Goal: Information Seeking & Learning: Learn about a topic

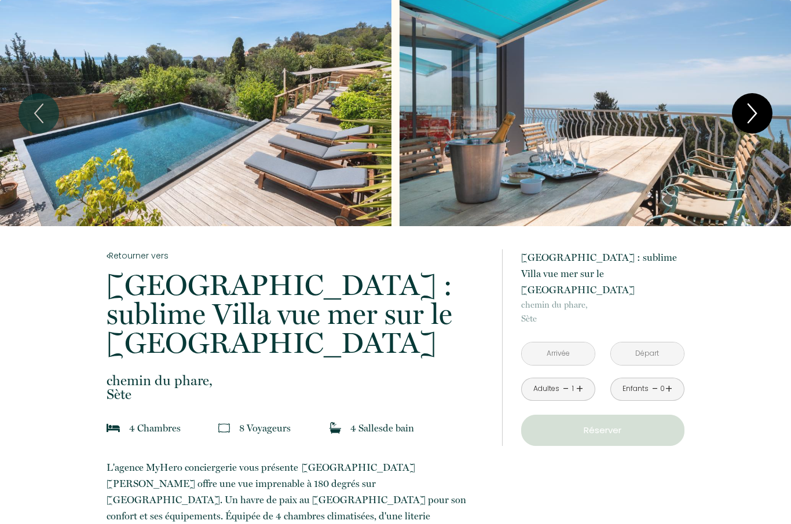
click at [753, 115] on icon "Next" at bounding box center [752, 113] width 24 height 35
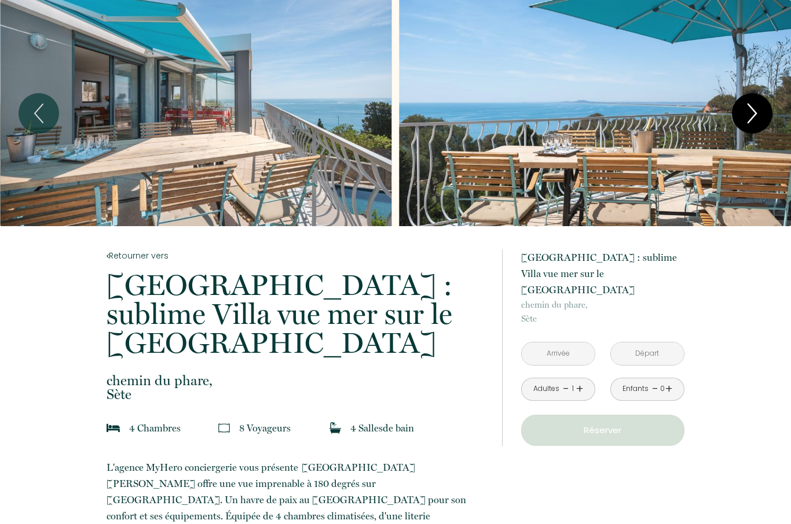
click at [753, 116] on icon "Next" at bounding box center [752, 113] width 8 height 19
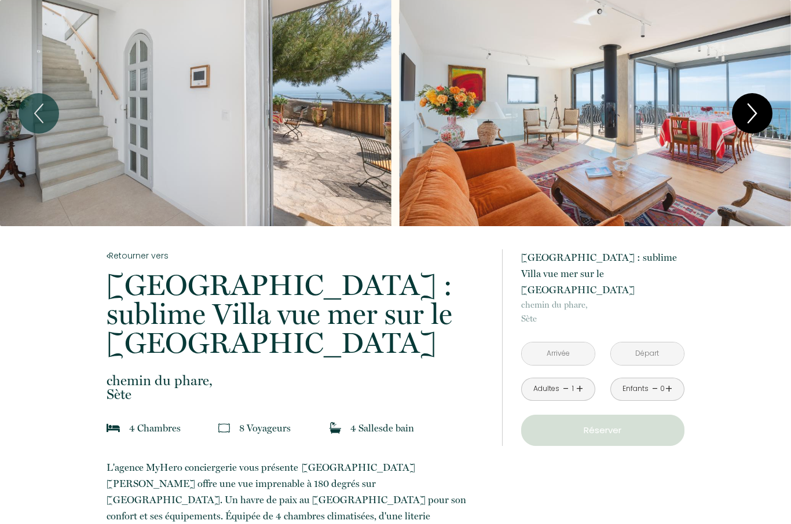
click at [753, 117] on icon "Next" at bounding box center [752, 113] width 8 height 19
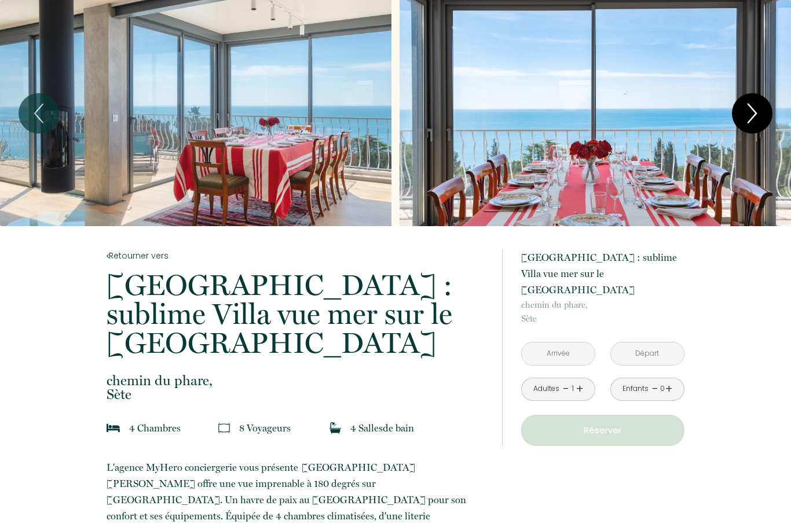
click at [753, 117] on icon "Next" at bounding box center [752, 113] width 8 height 19
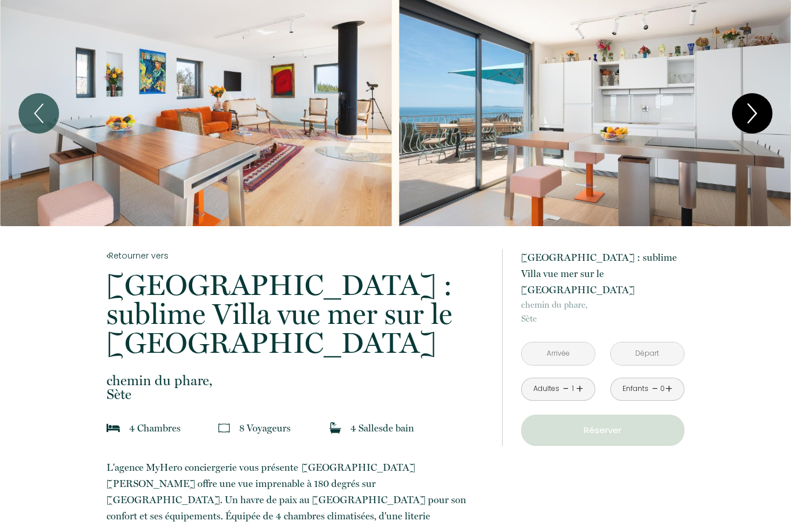
click at [753, 118] on icon "Next" at bounding box center [752, 113] width 24 height 35
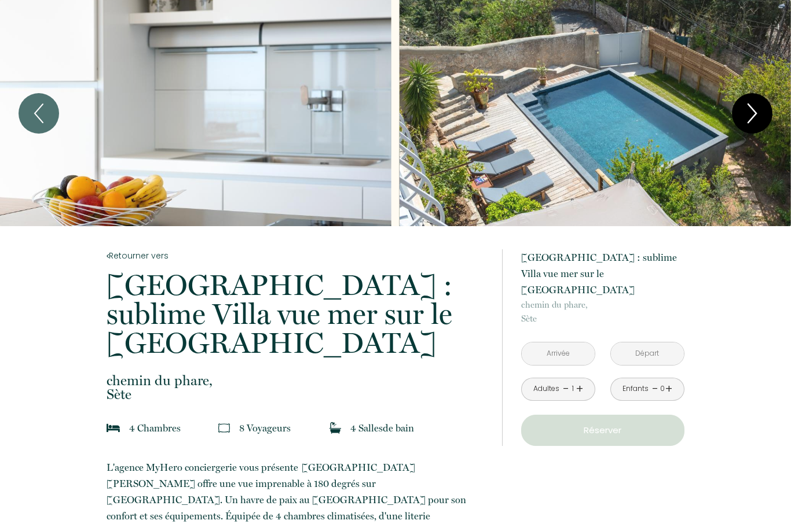
click at [753, 118] on icon "Next" at bounding box center [752, 113] width 24 height 35
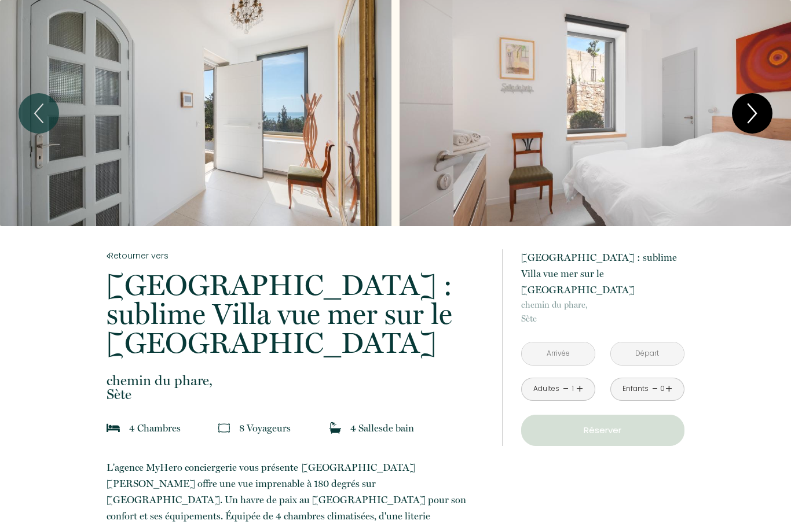
click at [753, 119] on icon "Next" at bounding box center [752, 113] width 24 height 35
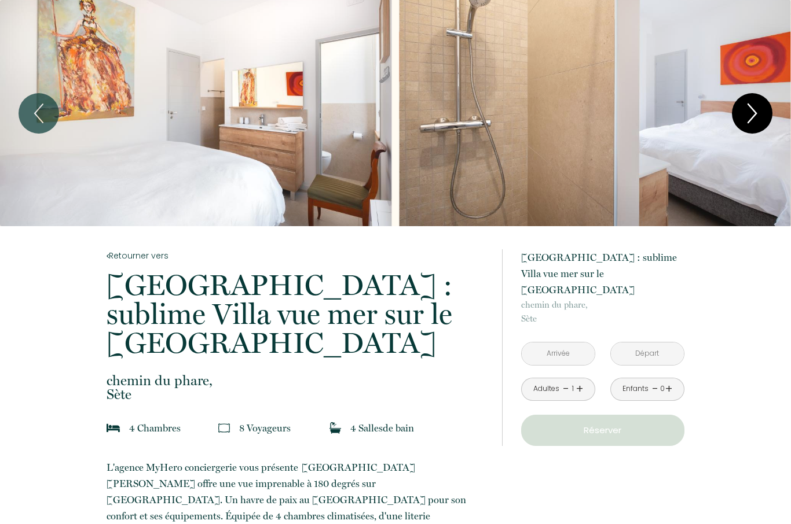
click at [753, 117] on icon "Next" at bounding box center [752, 113] width 8 height 19
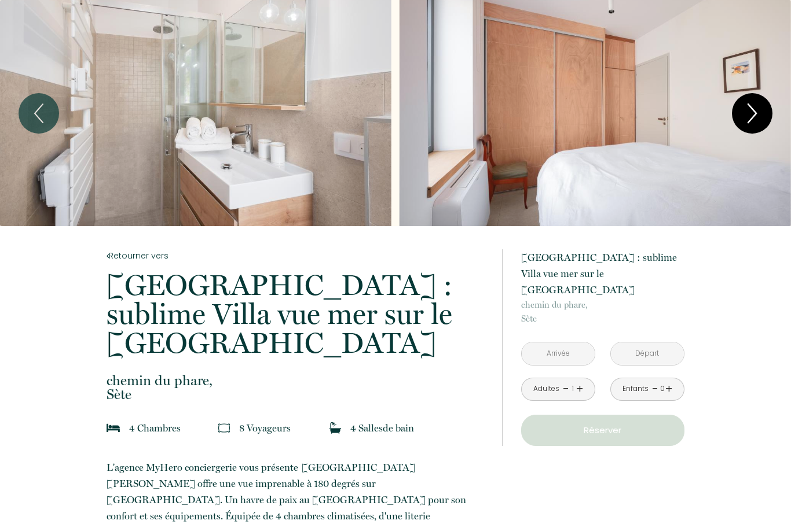
click at [753, 117] on icon "Next" at bounding box center [752, 113] width 8 height 19
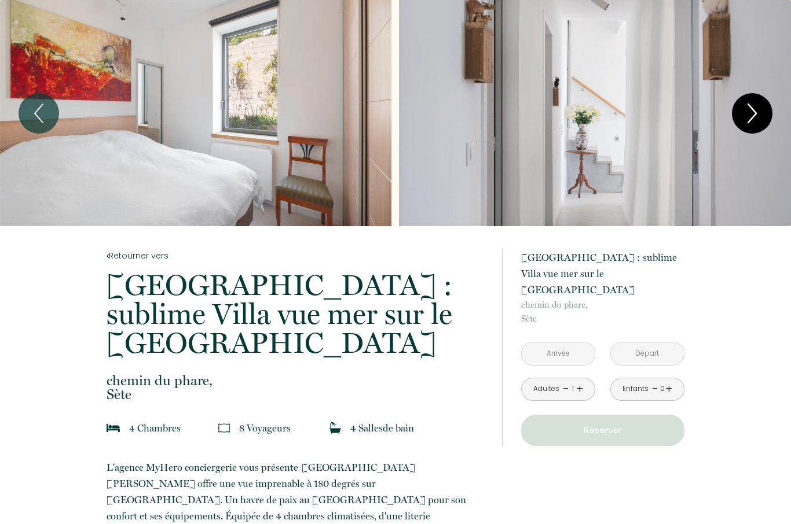
click at [753, 117] on icon "Next" at bounding box center [752, 113] width 8 height 19
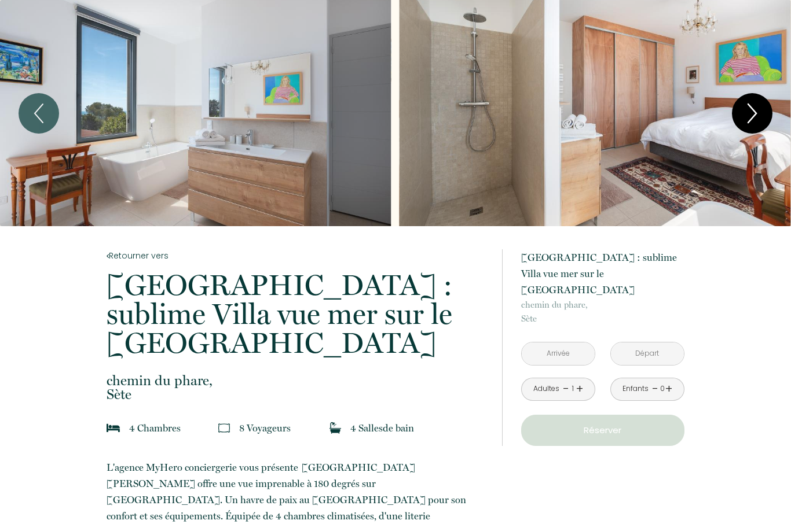
click at [753, 117] on icon "Next" at bounding box center [752, 113] width 8 height 19
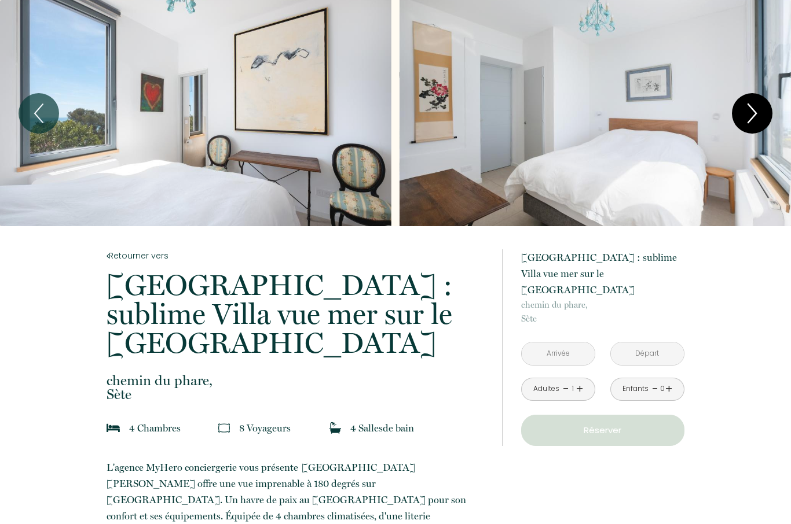
click at [753, 117] on icon "Next" at bounding box center [752, 113] width 8 height 19
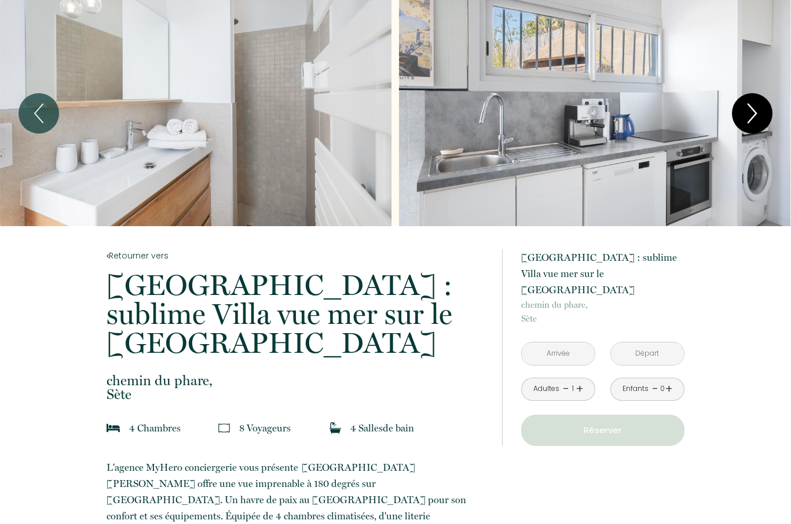
click at [753, 117] on icon "Next" at bounding box center [752, 113] width 8 height 19
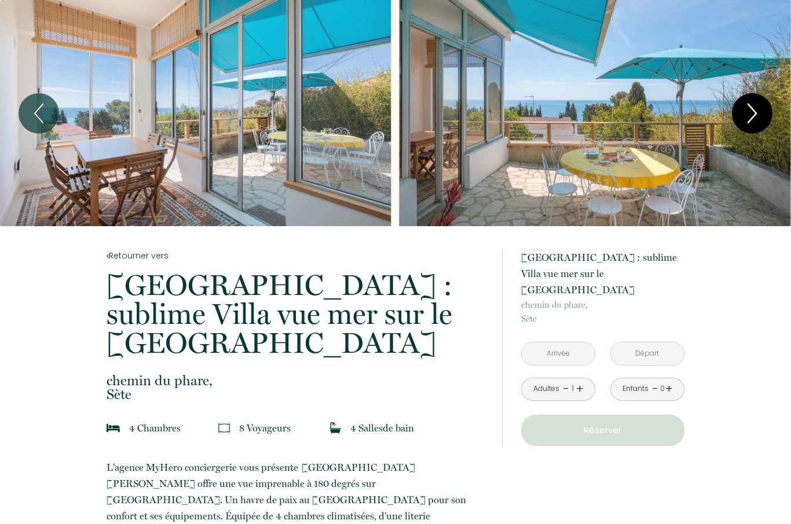
click at [753, 117] on icon "Next" at bounding box center [752, 113] width 8 height 19
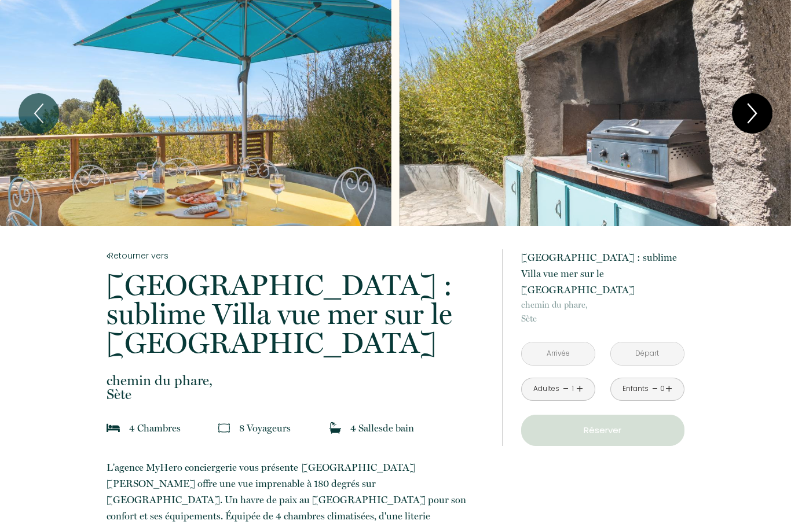
click at [753, 117] on icon "Next" at bounding box center [752, 113] width 8 height 19
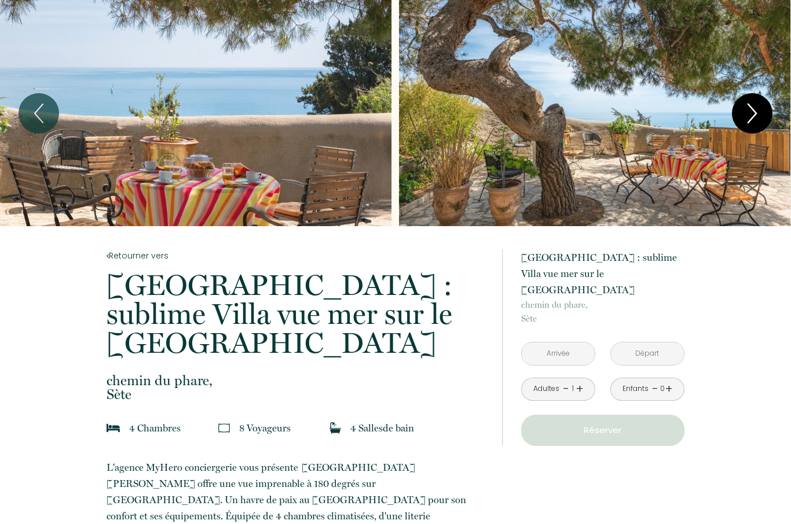
click at [753, 117] on icon "Next" at bounding box center [752, 113] width 8 height 19
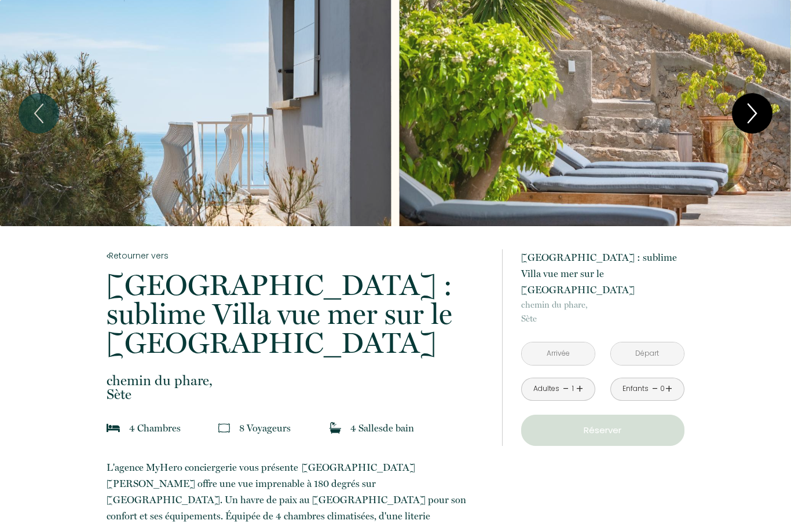
click at [753, 117] on icon "Next" at bounding box center [752, 113] width 8 height 19
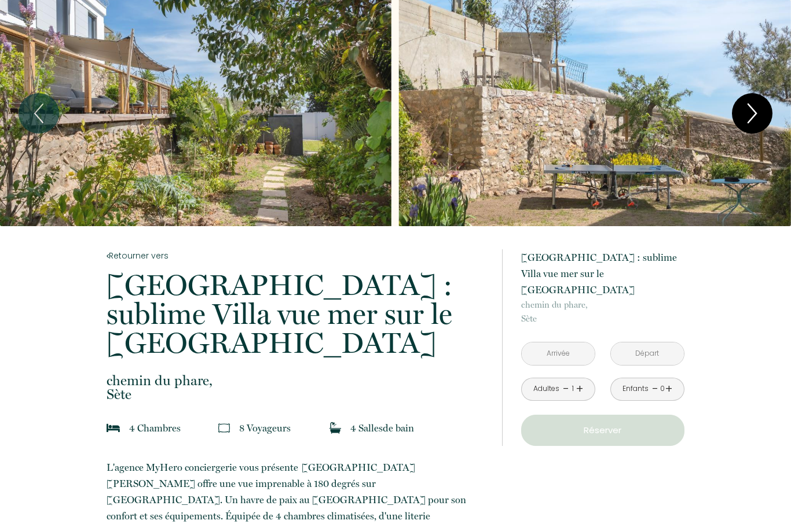
click at [753, 117] on icon "Next" at bounding box center [752, 113] width 8 height 19
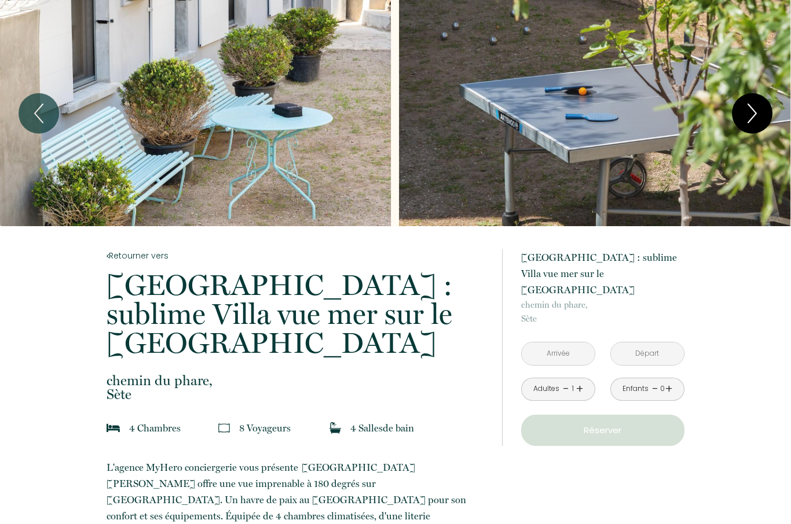
click at [736, 116] on button "Next" at bounding box center [752, 113] width 41 height 41
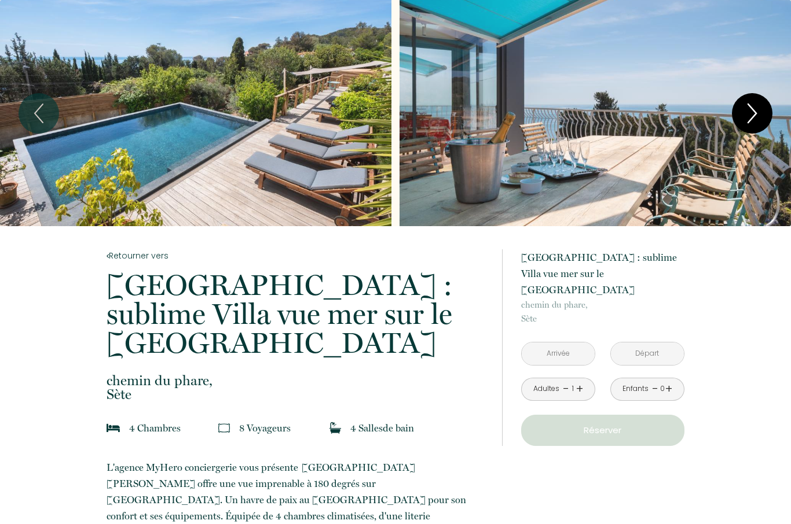
click at [751, 116] on icon "Next" at bounding box center [752, 113] width 24 height 35
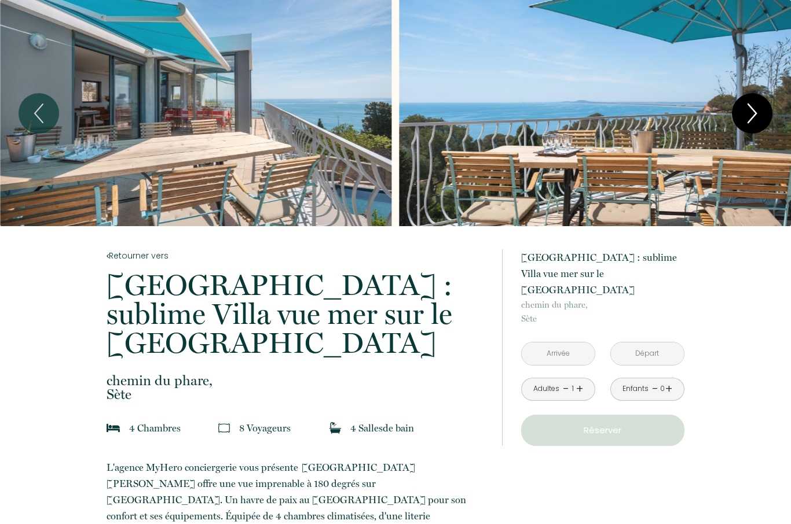
click at [751, 116] on icon "Next" at bounding box center [752, 113] width 24 height 35
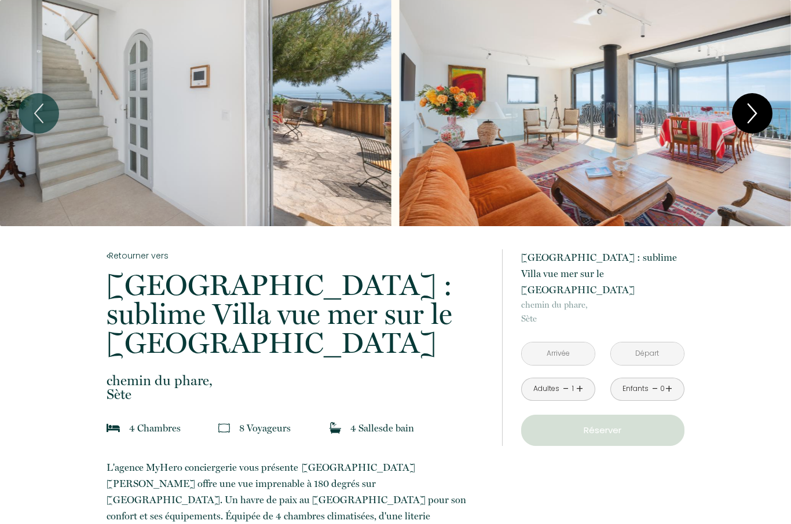
click at [751, 116] on icon "Next" at bounding box center [752, 113] width 24 height 35
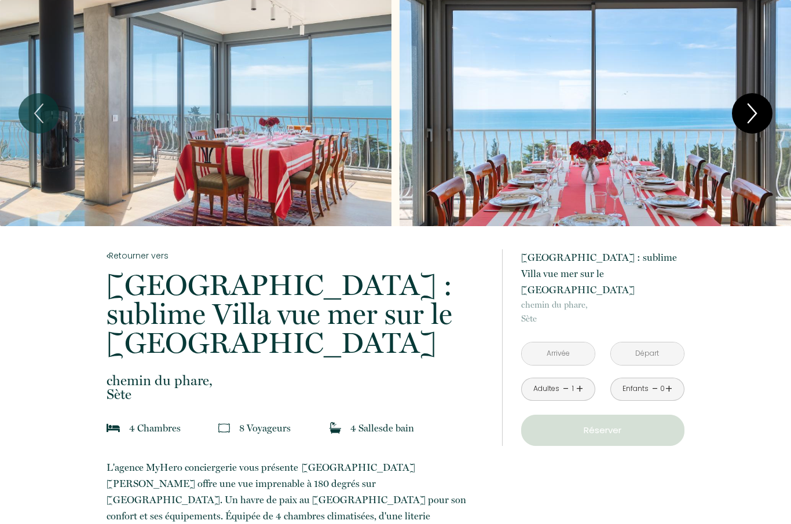
click at [751, 116] on icon "Next" at bounding box center [752, 113] width 24 height 35
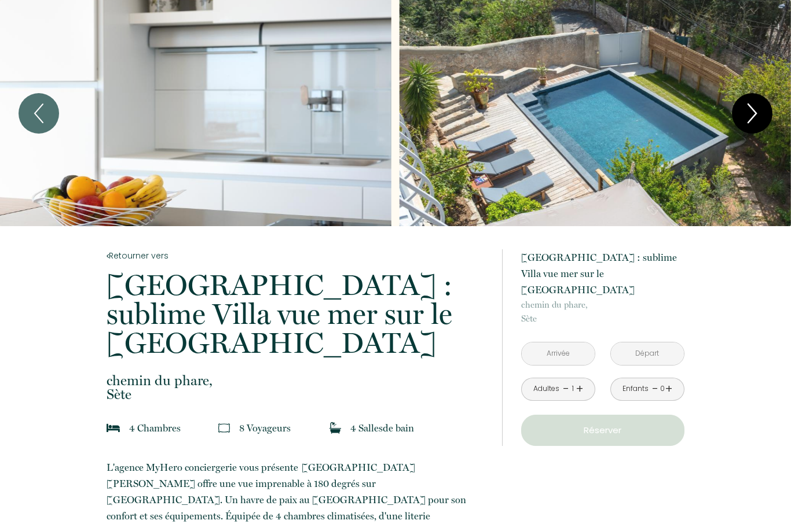
click at [751, 116] on icon "Next" at bounding box center [752, 113] width 24 height 35
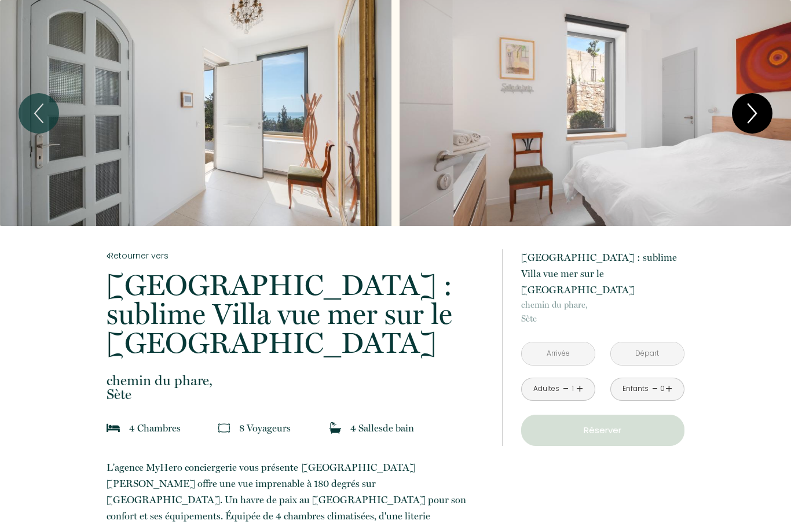
click at [751, 116] on icon "Next" at bounding box center [752, 113] width 24 height 35
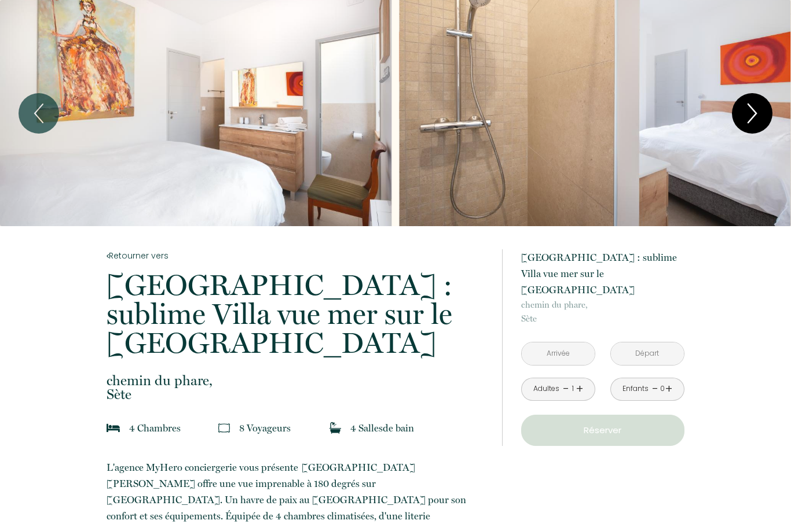
click at [751, 117] on icon "Next" at bounding box center [752, 113] width 24 height 35
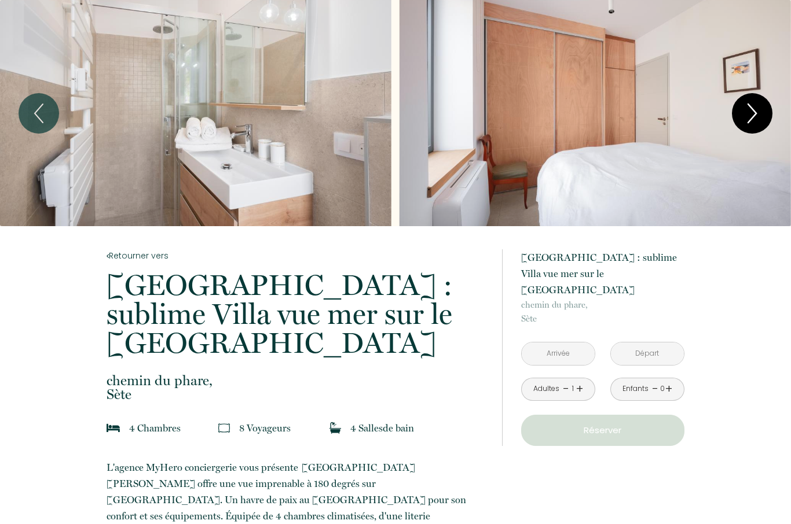
click at [751, 117] on icon "Next" at bounding box center [752, 113] width 24 height 35
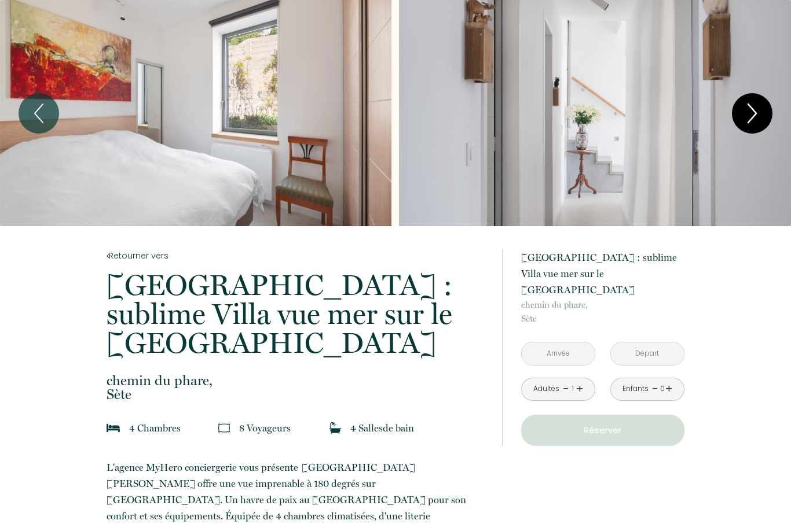
click at [748, 120] on icon "Next" at bounding box center [752, 113] width 24 height 35
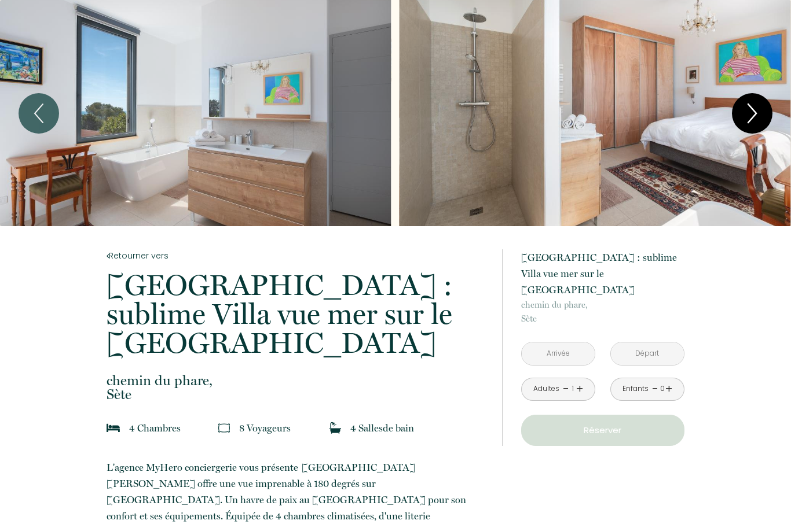
click at [748, 120] on icon "Next" at bounding box center [752, 113] width 24 height 35
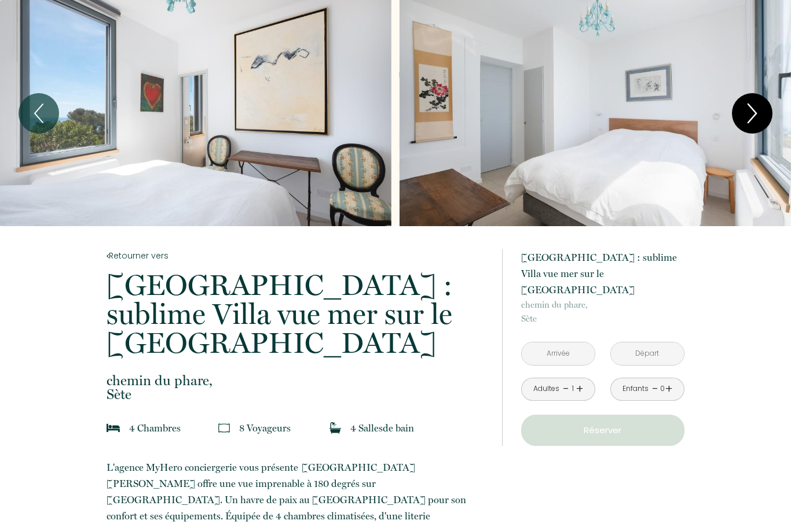
click at [748, 120] on icon "Next" at bounding box center [752, 113] width 24 height 35
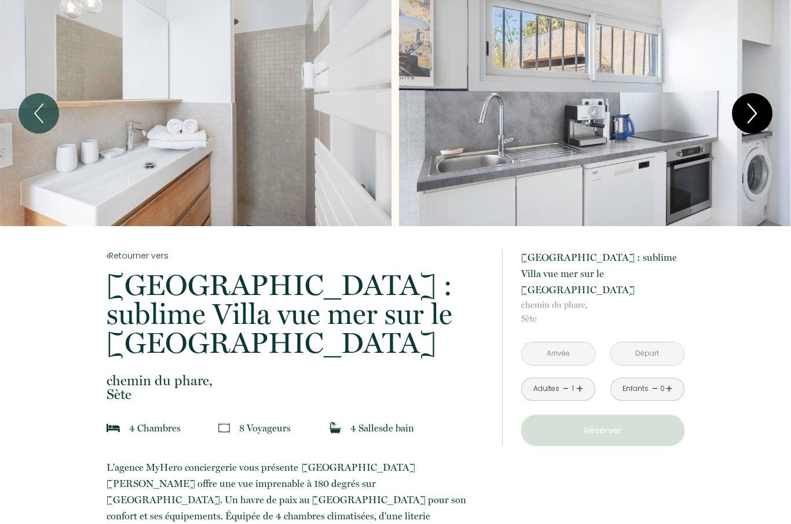
click at [748, 120] on icon "Next" at bounding box center [752, 113] width 24 height 35
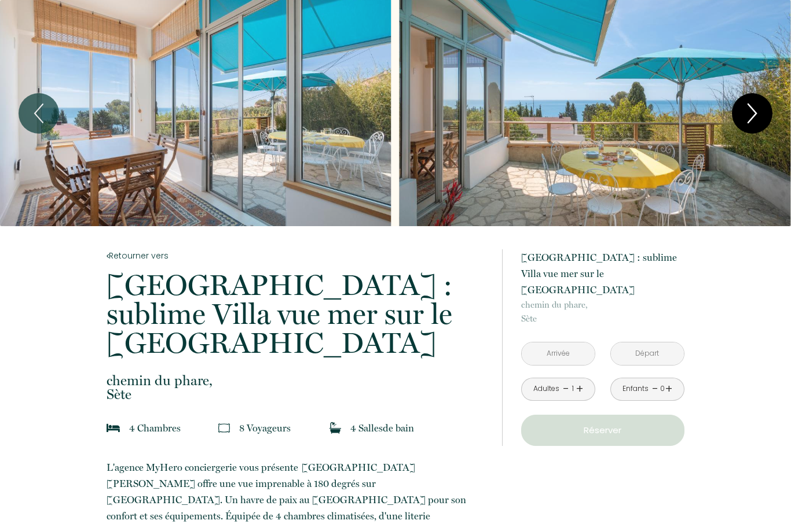
click at [748, 120] on icon "Next" at bounding box center [752, 113] width 24 height 35
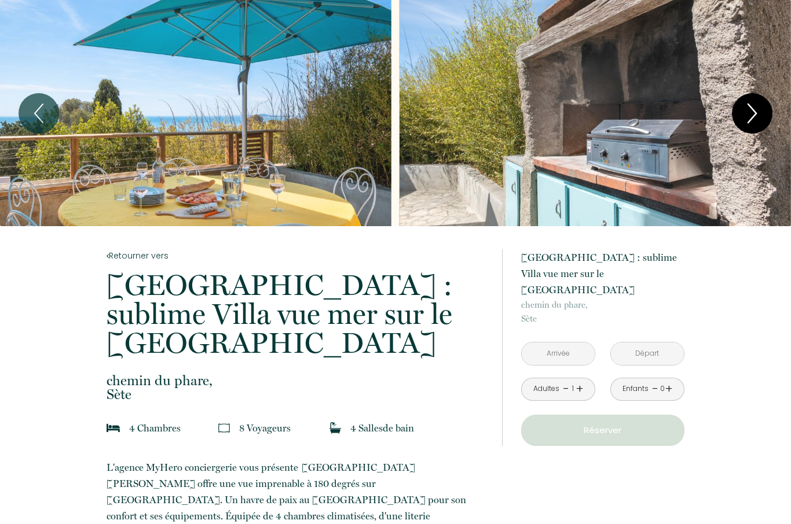
click at [748, 120] on icon "Next" at bounding box center [752, 113] width 24 height 35
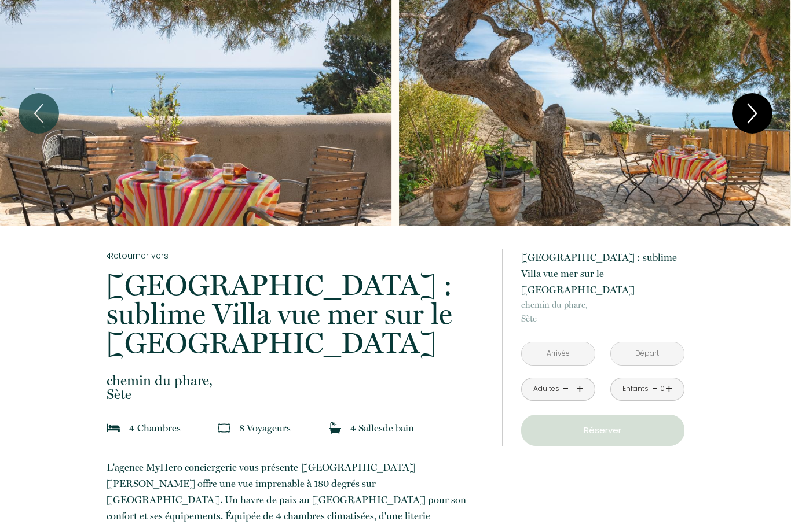
click at [748, 122] on icon "Next" at bounding box center [752, 113] width 8 height 19
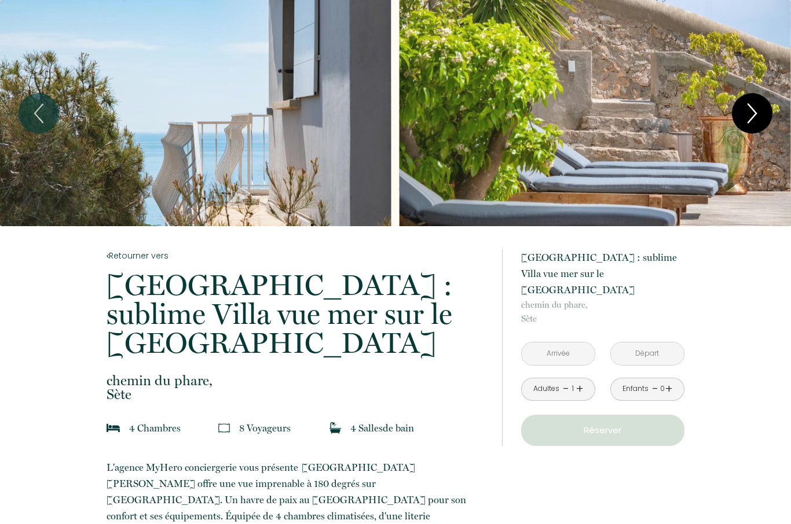
click at [748, 122] on icon "Next" at bounding box center [752, 113] width 8 height 19
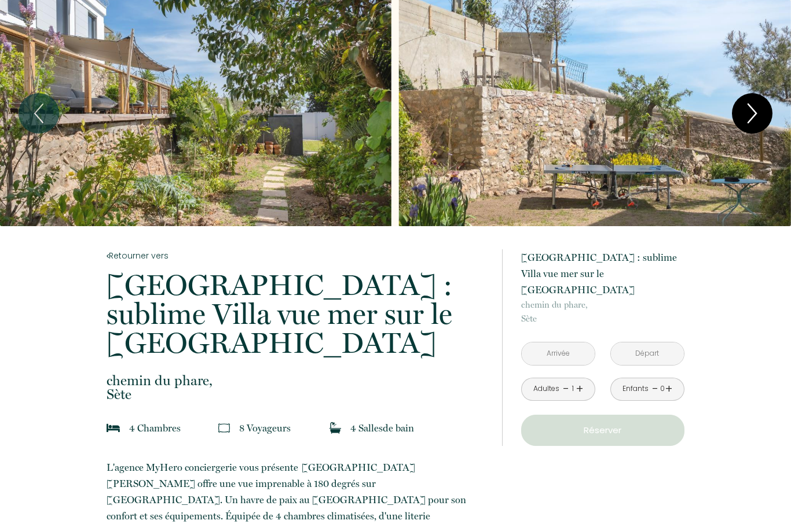
click at [748, 122] on icon "Next" at bounding box center [752, 113] width 8 height 19
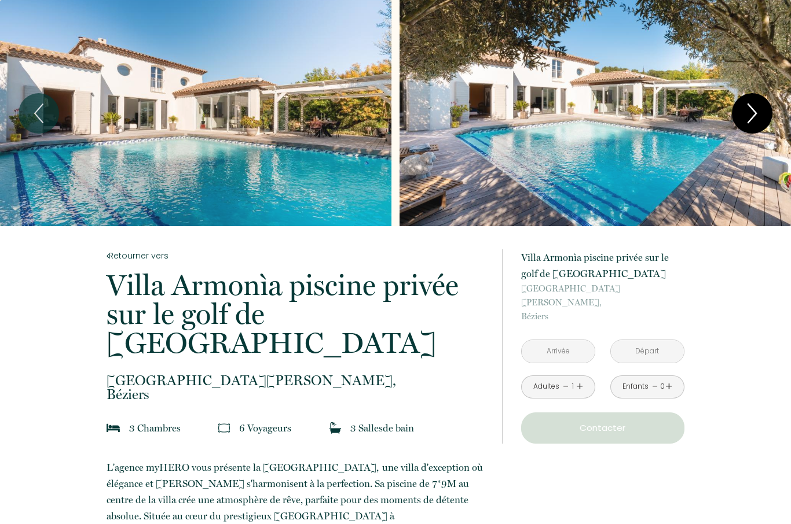
click at [742, 113] on icon "Next" at bounding box center [752, 113] width 24 height 35
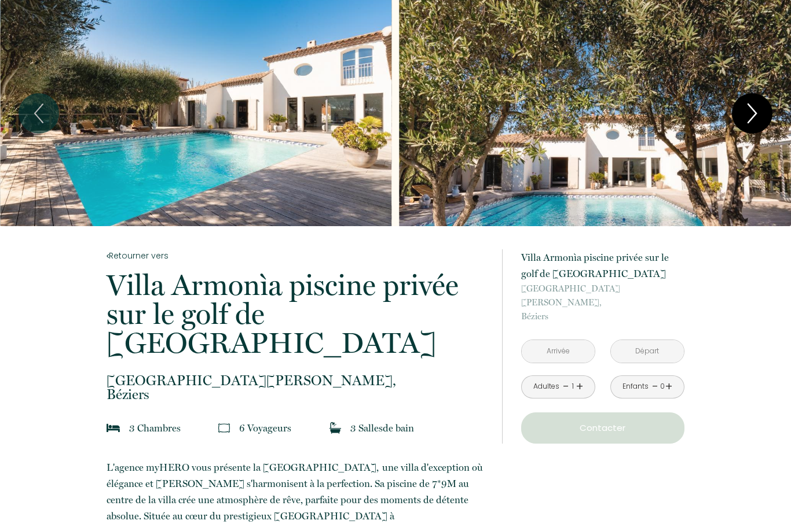
click at [742, 113] on icon "Next" at bounding box center [752, 113] width 24 height 35
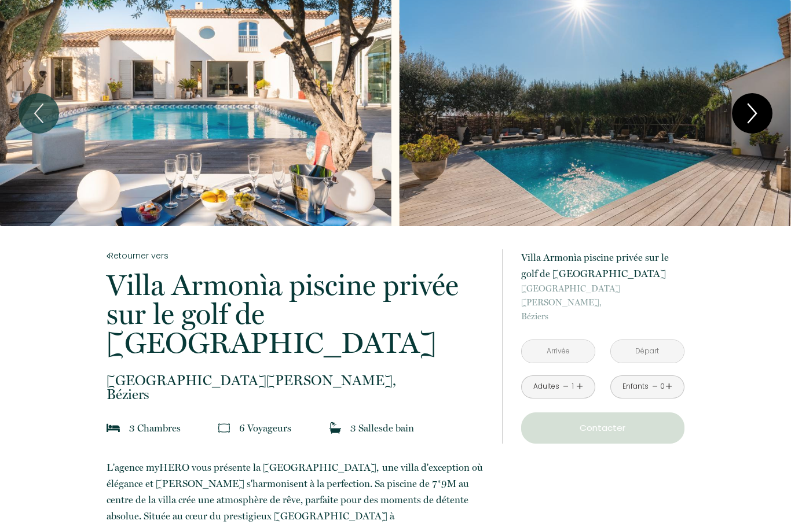
click at [742, 113] on icon "Next" at bounding box center [752, 113] width 24 height 35
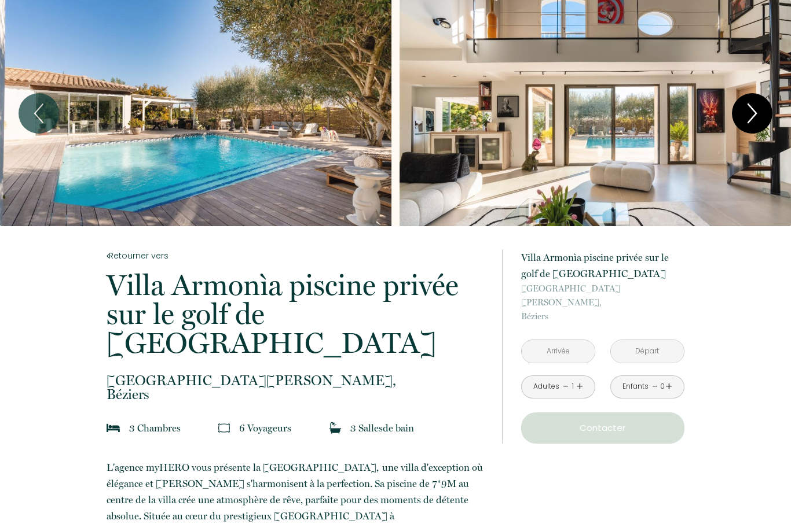
click at [744, 116] on icon "Next" at bounding box center [752, 113] width 24 height 35
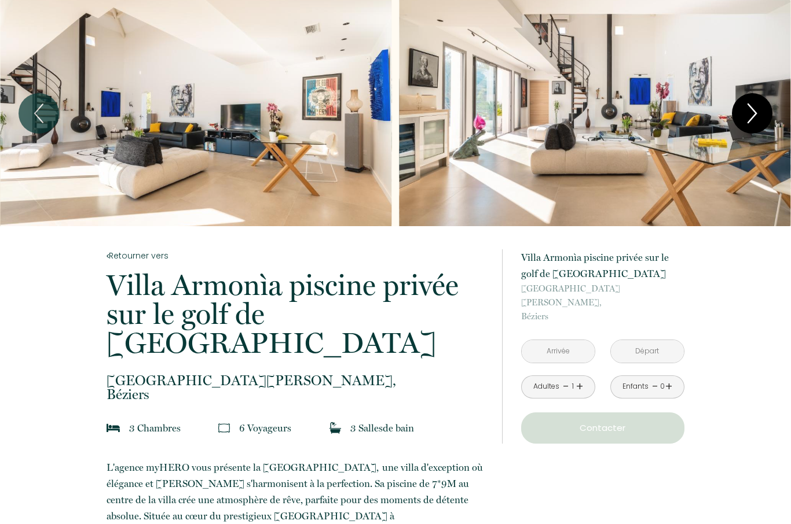
click at [744, 116] on icon "Next" at bounding box center [752, 113] width 24 height 35
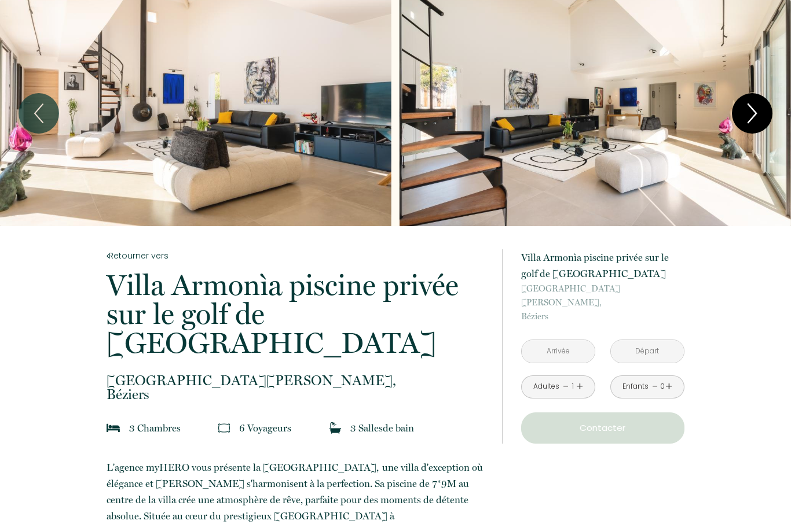
click at [744, 116] on icon "Next" at bounding box center [752, 113] width 24 height 35
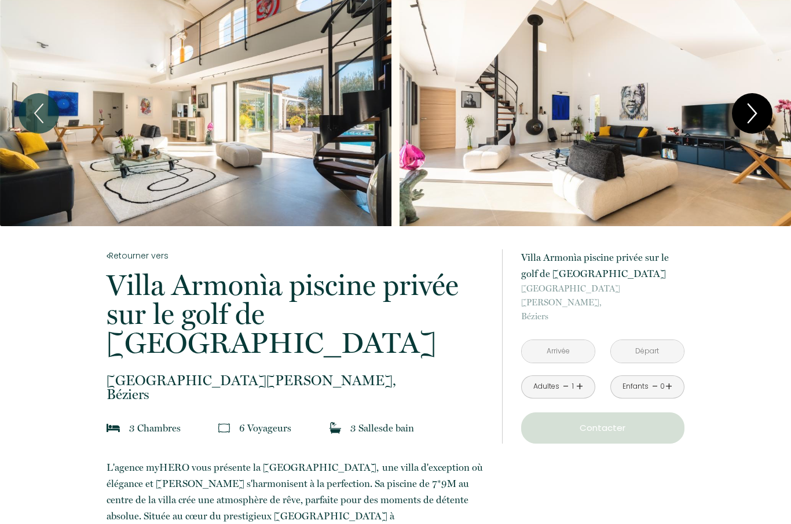
click at [744, 116] on icon "Next" at bounding box center [752, 113] width 24 height 35
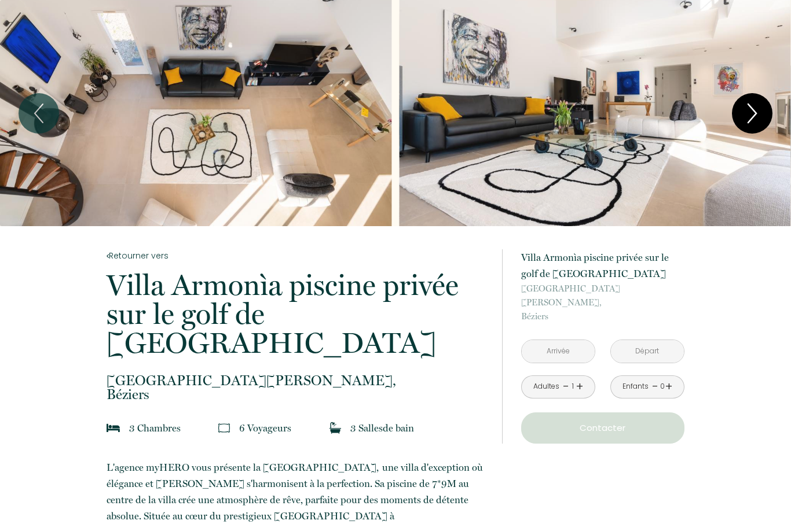
click at [744, 116] on icon "Next" at bounding box center [752, 113] width 24 height 35
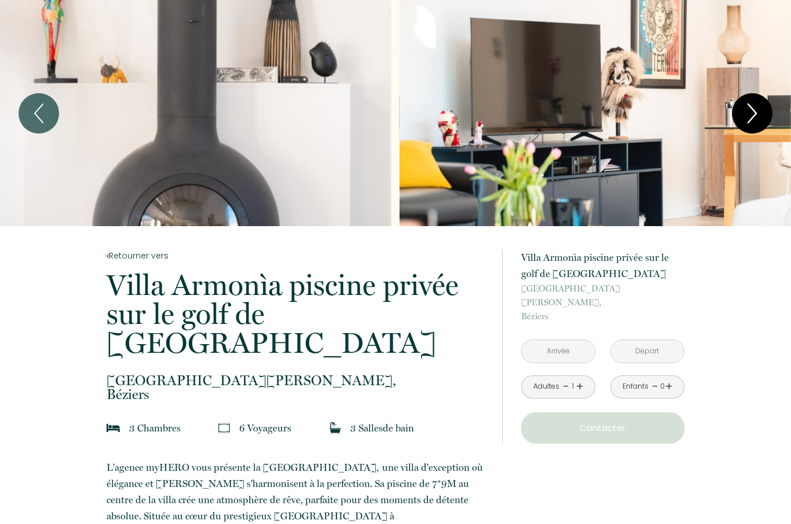
click at [744, 116] on icon "Next" at bounding box center [752, 113] width 24 height 35
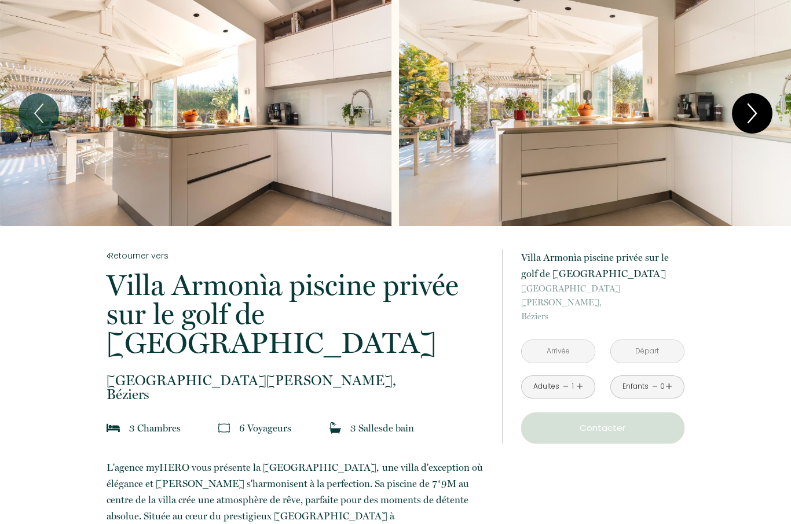
click at [741, 111] on icon "Next" at bounding box center [752, 113] width 24 height 35
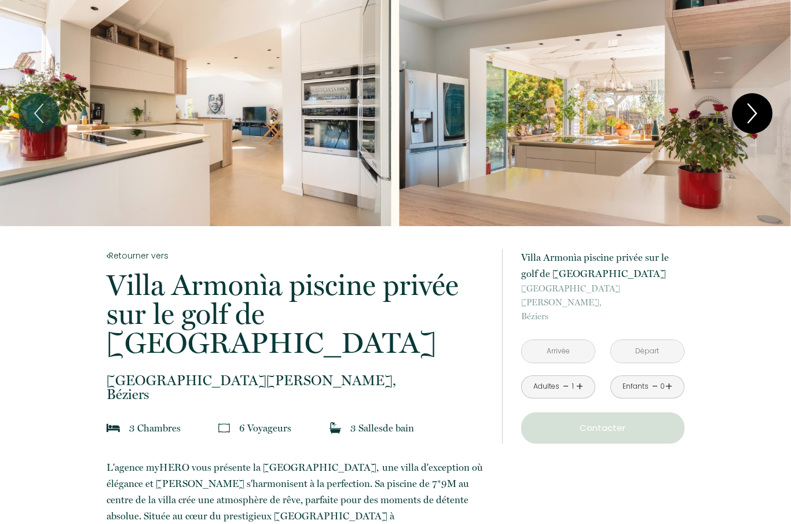
click at [747, 107] on icon "Next" at bounding box center [752, 113] width 24 height 35
